Goal: Find specific page/section: Find specific page/section

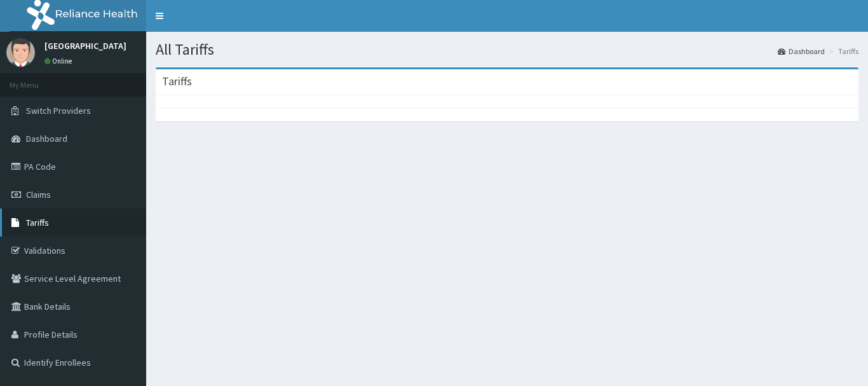
click at [38, 220] on span "Tariffs" at bounding box center [37, 222] width 23 height 11
click at [66, 224] on link "Tariffs" at bounding box center [73, 223] width 146 height 28
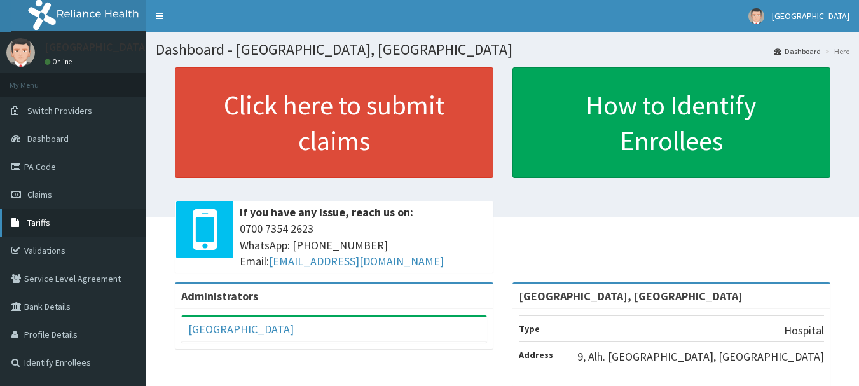
click at [22, 227] on icon at bounding box center [17, 222] width 13 height 9
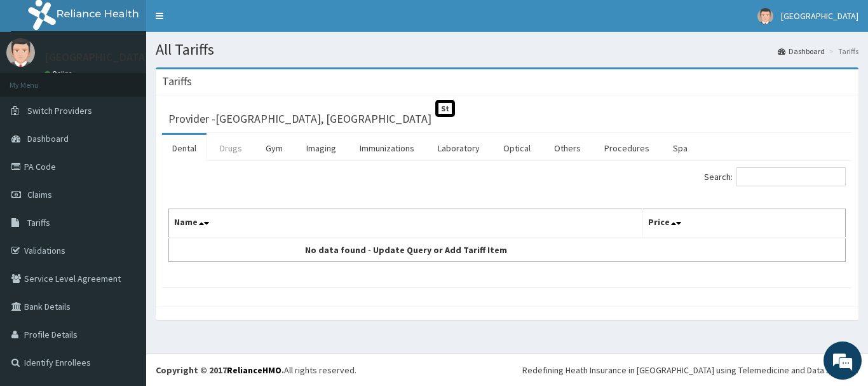
click at [242, 151] on link "Drugs" at bounding box center [231, 148] width 43 height 27
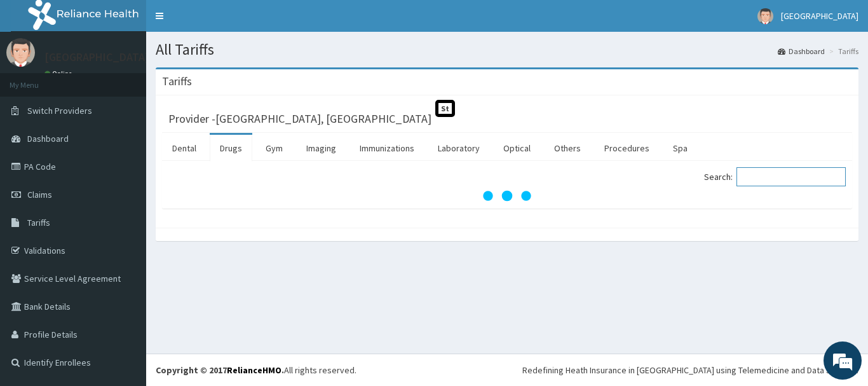
click at [778, 177] on input "Search:" at bounding box center [791, 176] width 109 height 19
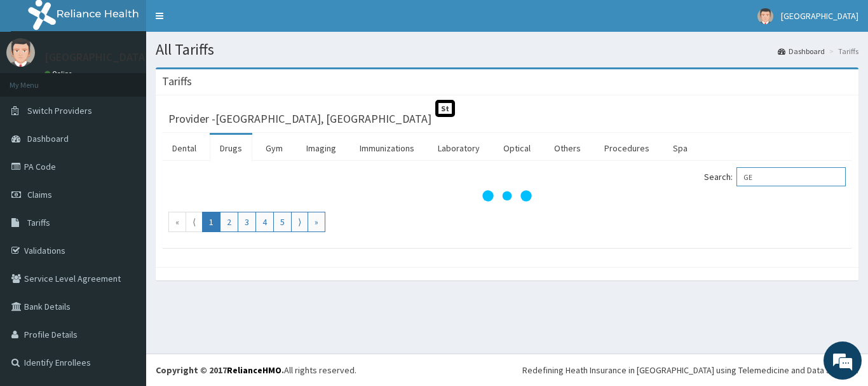
type input "G"
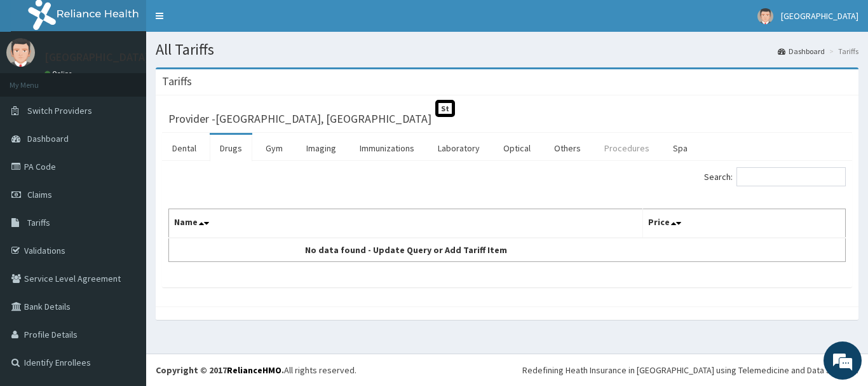
click at [622, 144] on link "Procedures" at bounding box center [626, 148] width 65 height 27
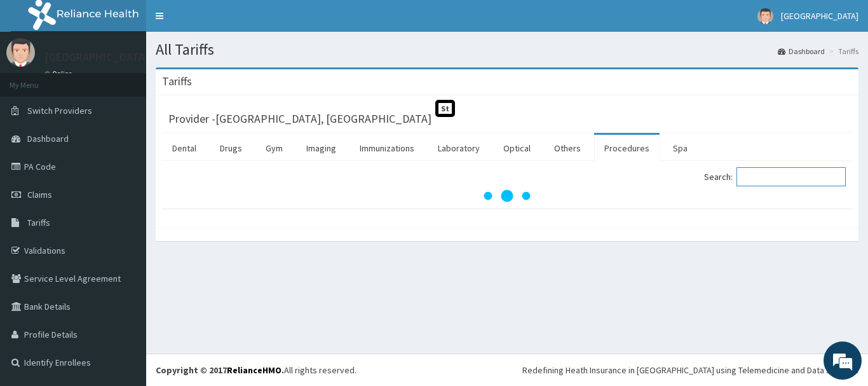
click at [818, 174] on input "Search:" at bounding box center [791, 176] width 109 height 19
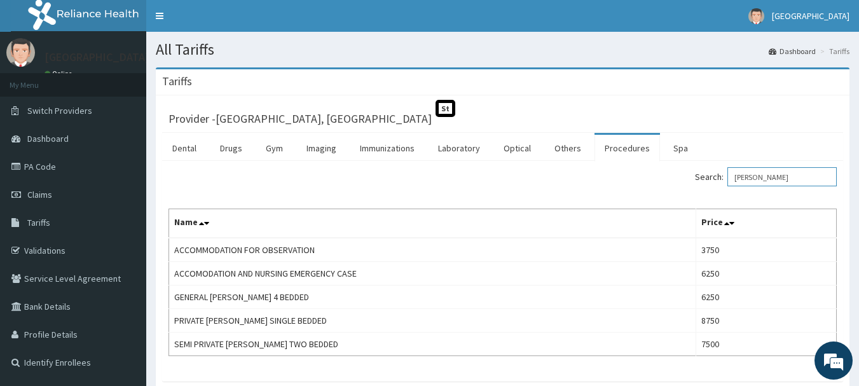
type input "WARD"
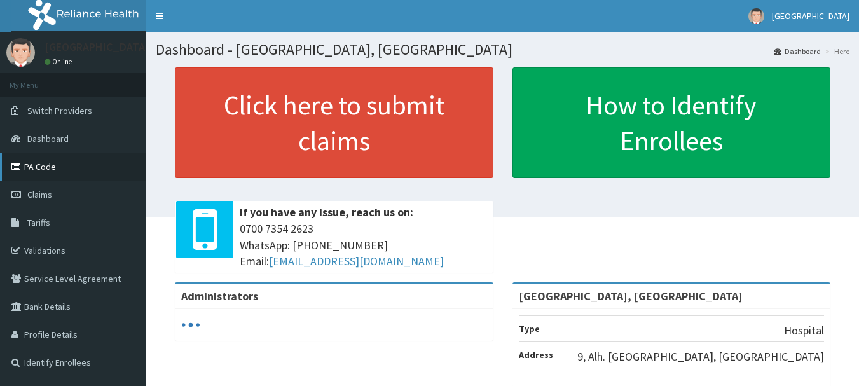
click at [24, 159] on link "PA Code" at bounding box center [73, 167] width 146 height 28
